Goal: Task Accomplishment & Management: Manage account settings

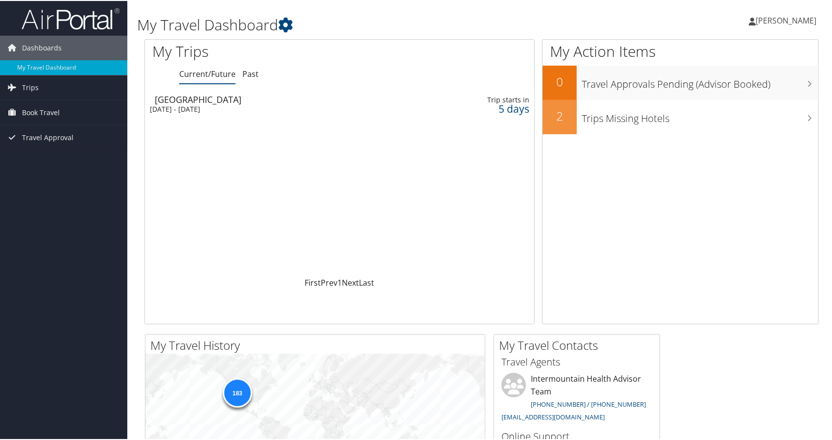
click at [186, 110] on div "[DATE] - [DATE]" at bounding box center [271, 108] width 242 height 9
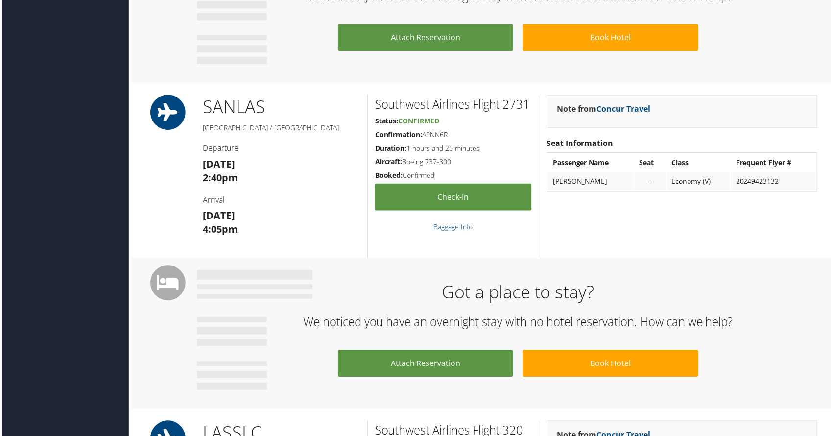
scroll to position [637, 0]
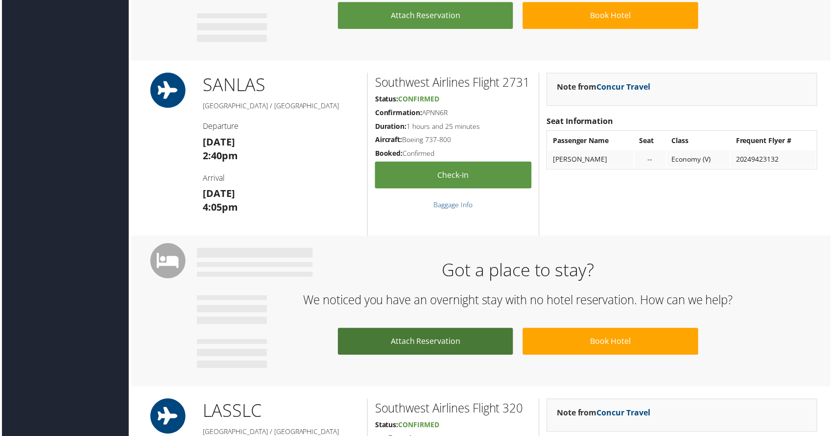
click at [406, 341] on link "Attach Reservation" at bounding box center [425, 342] width 176 height 27
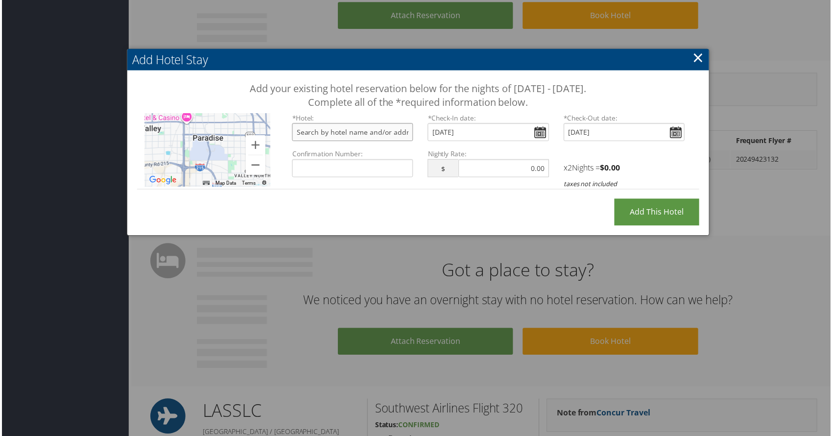
click at [337, 131] on input "text" at bounding box center [351, 132] width 121 height 18
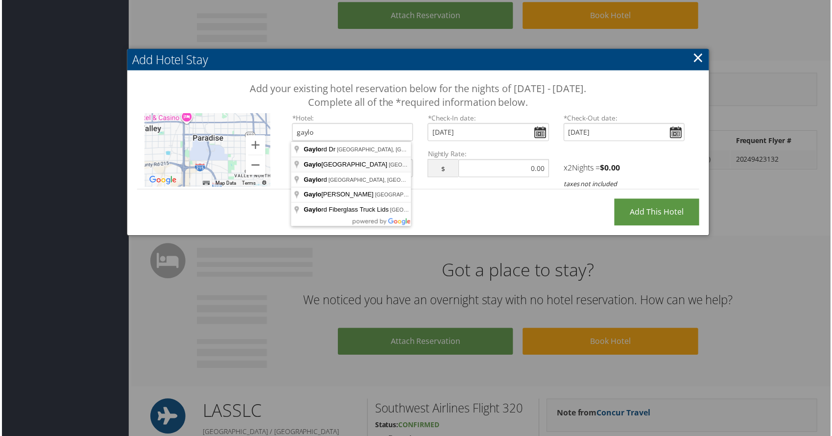
type input "[PERSON_NAME][GEOGRAPHIC_DATA], [GEOGRAPHIC_DATA], [GEOGRAPHIC_DATA], [GEOGRAPH…"
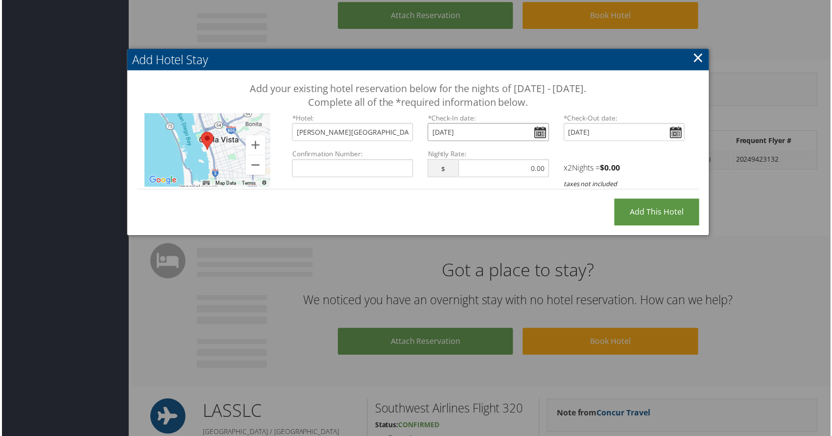
click at [537, 130] on input "[DATE]" at bounding box center [488, 132] width 121 height 18
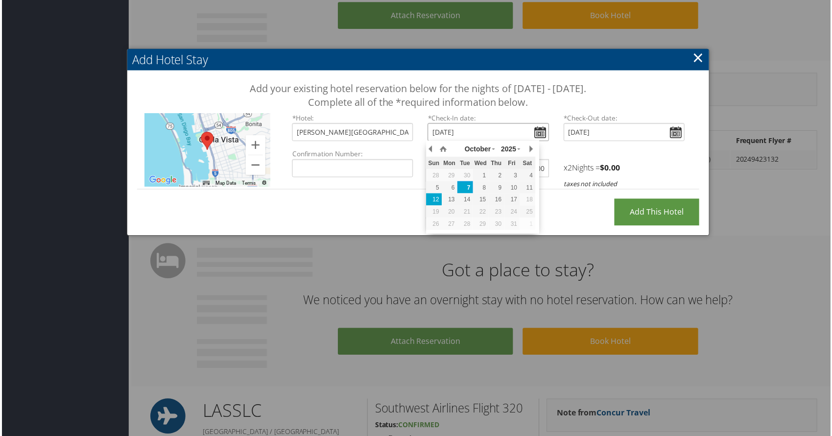
click at [440, 200] on div "12" at bounding box center [434, 200] width 16 height 9
type input "[DATE]"
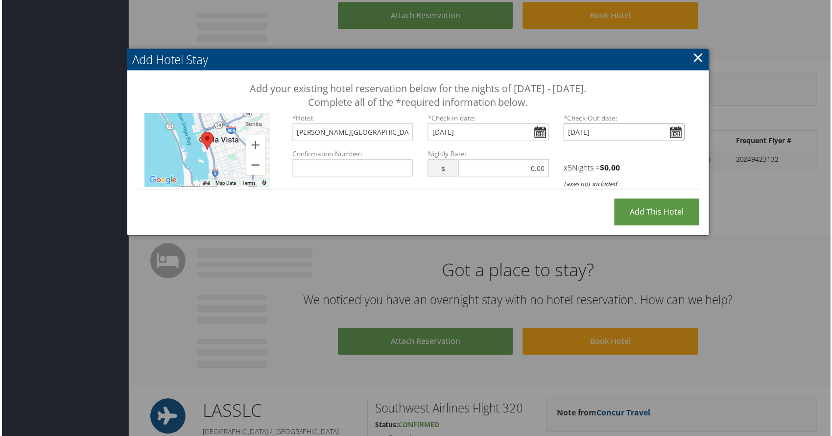
click at [672, 131] on input "[DATE]" at bounding box center [624, 132] width 121 height 18
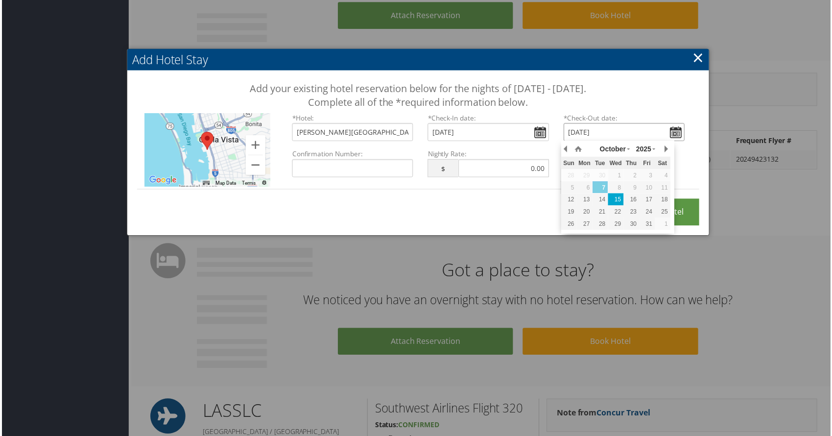
click at [616, 198] on div "15" at bounding box center [617, 200] width 16 height 9
type input "[DATE]"
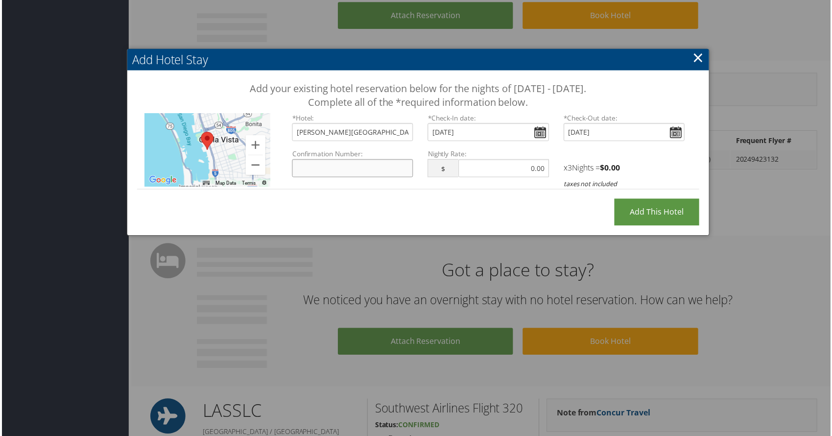
click at [367, 171] on input "Confirmation Number:" at bounding box center [351, 169] width 121 height 18
click at [320, 169] on input "Confirmation Number:" at bounding box center [351, 169] width 121 height 18
paste input "96749139"
type input "96749139"
click at [473, 169] on input "text" at bounding box center [503, 169] width 91 height 18
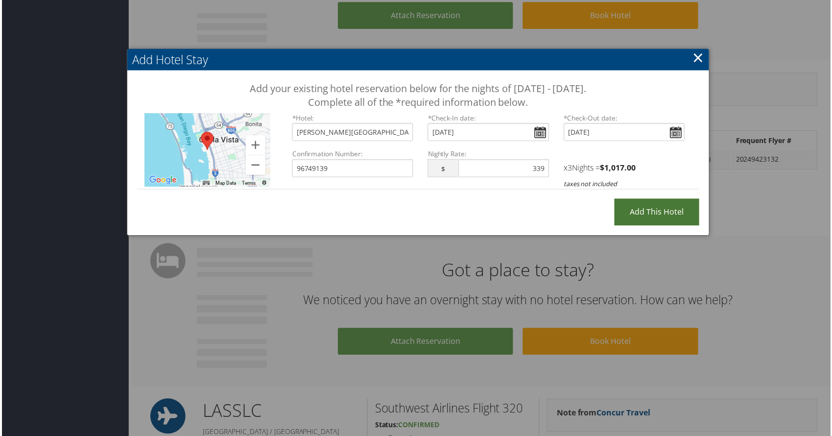
type input "339.00"
click at [660, 212] on input "Add this Hotel" at bounding box center [657, 212] width 85 height 27
type input "Processing..."
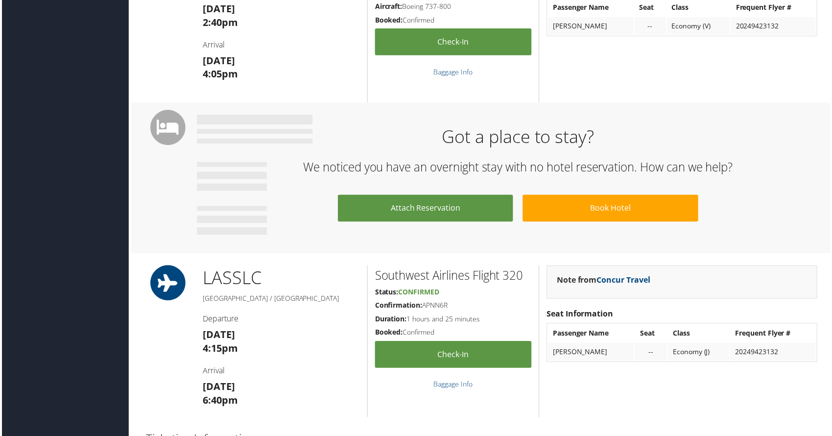
scroll to position [980, 0]
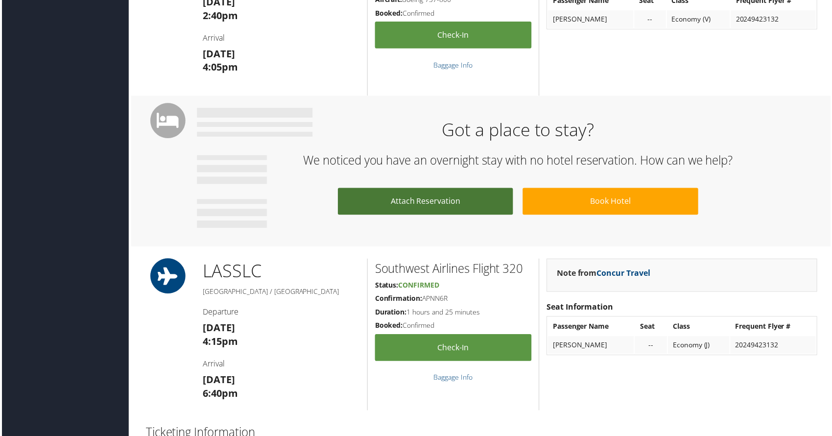
click at [399, 203] on link "Attach Reservation" at bounding box center [425, 202] width 176 height 27
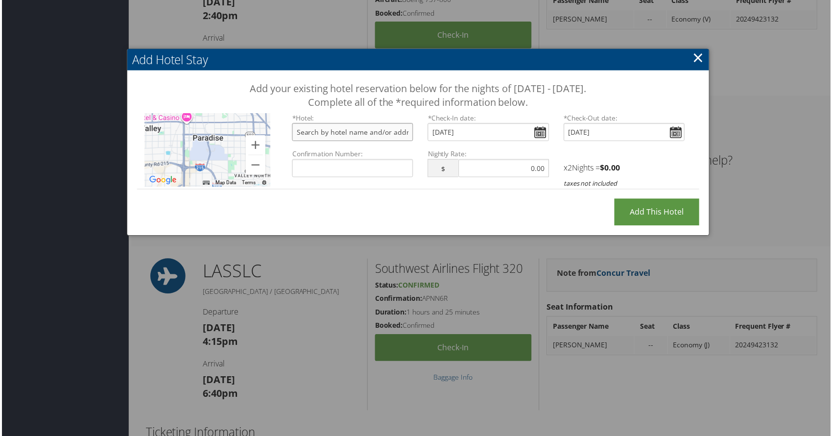
click at [357, 132] on input "text" at bounding box center [351, 132] width 121 height 18
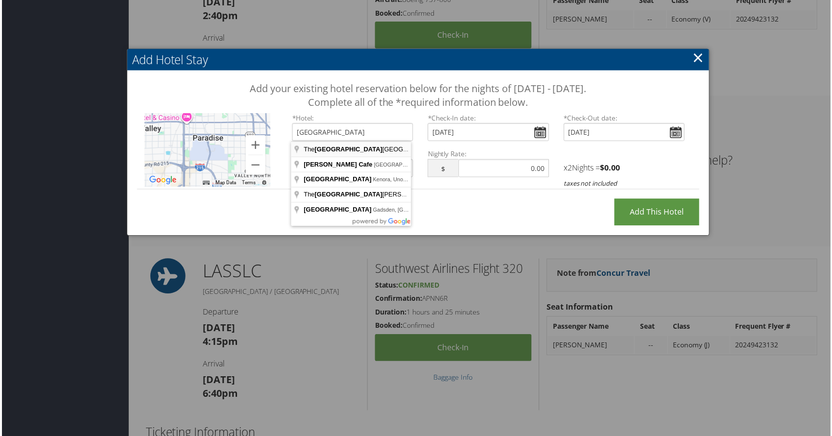
type input "The Westin Lake Las Vegas Resort & Spa, Montelago Boulevard, Henderson, NV, USA"
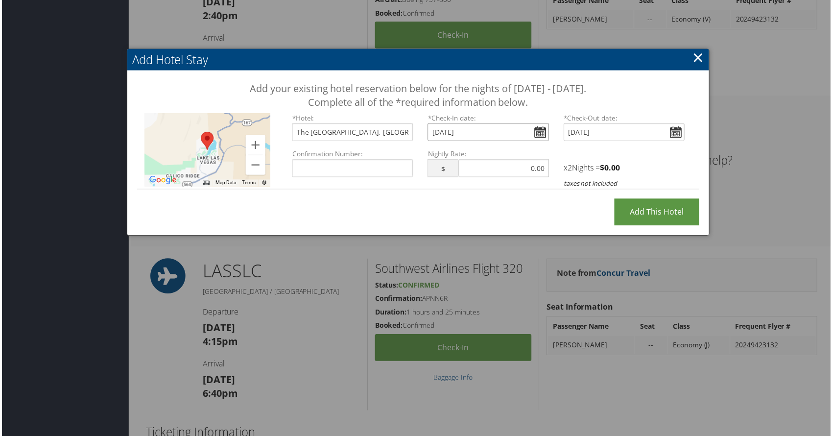
click at [538, 130] on input "[DATE]" at bounding box center [488, 132] width 121 height 18
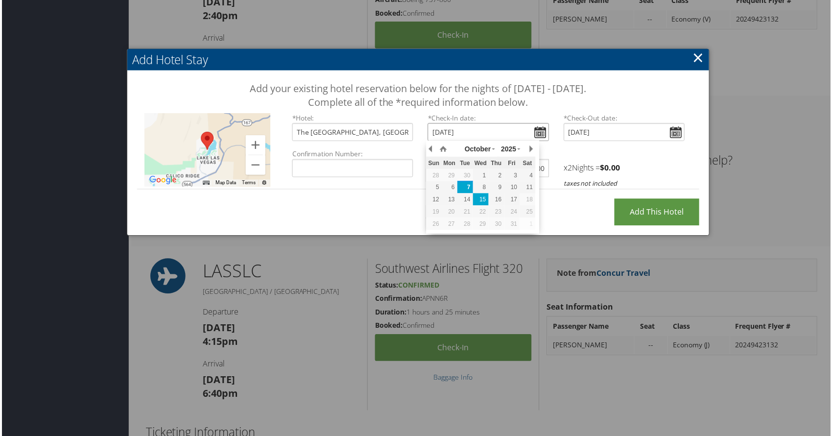
click at [485, 200] on div "15" at bounding box center [481, 200] width 16 height 9
type input "[DATE]"
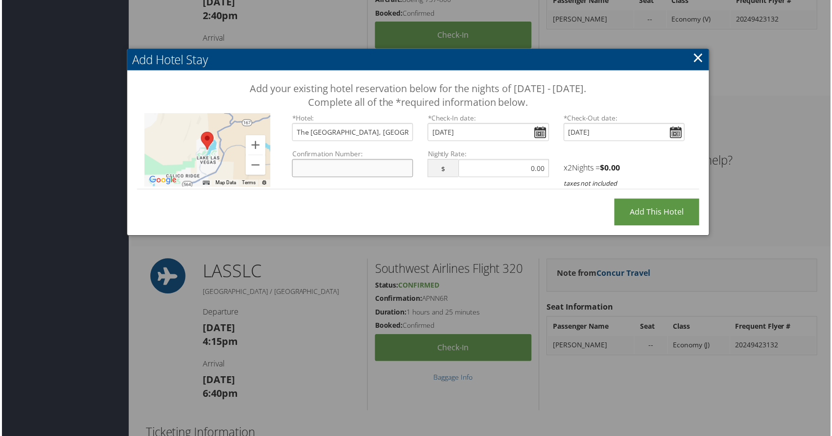
click at [334, 169] on input "Confirmation Number:" at bounding box center [351, 169] width 121 height 18
type input "81239835"
click at [499, 169] on input "text" at bounding box center [503, 169] width 91 height 18
click at [647, 214] on input "Add this Hotel" at bounding box center [657, 212] width 85 height 27
type input "Processing..."
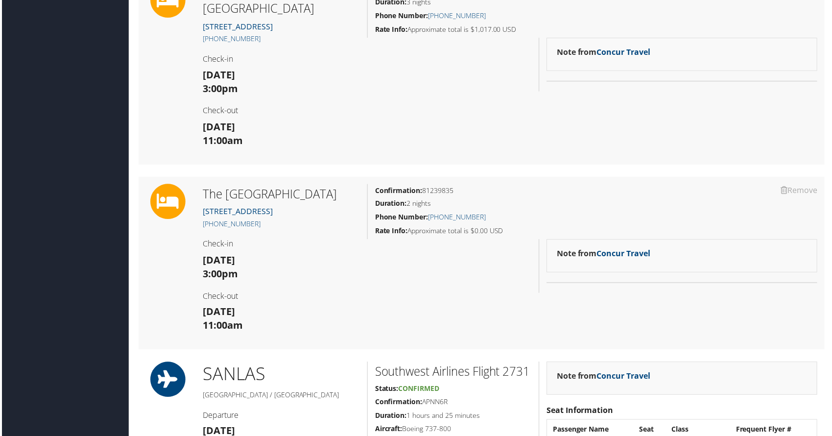
scroll to position [245, 0]
